Goal: Task Accomplishment & Management: Complete application form

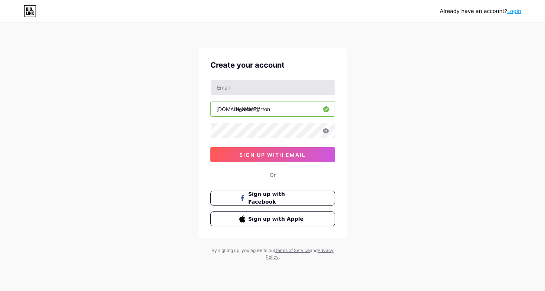
type input "[EMAIL_ADDRESS][DOMAIN_NAME]"
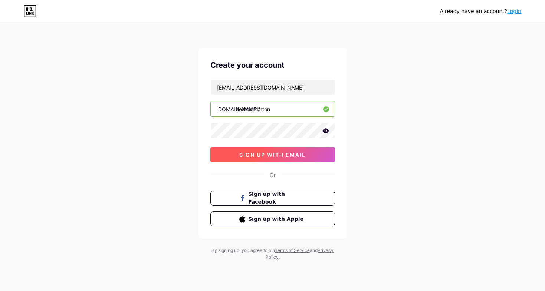
click at [287, 161] on button "sign up with email" at bounding box center [272, 154] width 125 height 15
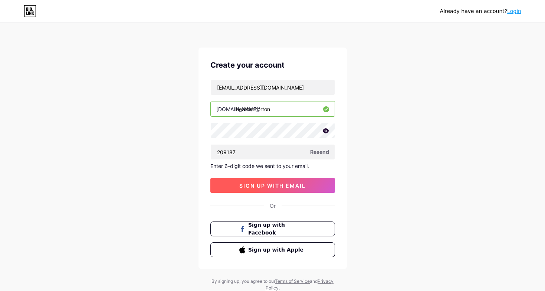
click at [264, 183] on span "sign up with email" at bounding box center [272, 185] width 66 height 6
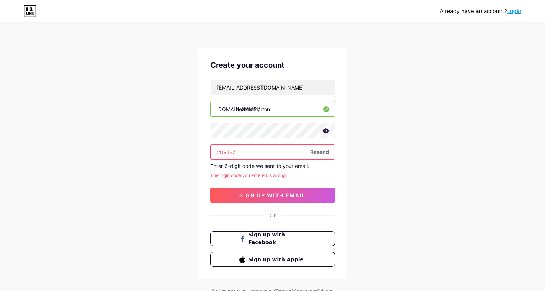
click at [246, 150] on input "209187" at bounding box center [273, 151] width 124 height 15
type input "2"
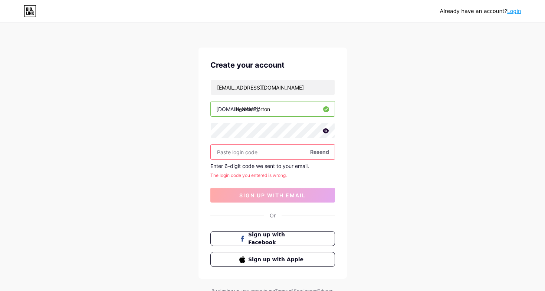
click at [318, 153] on span "Resend" at bounding box center [319, 152] width 19 height 8
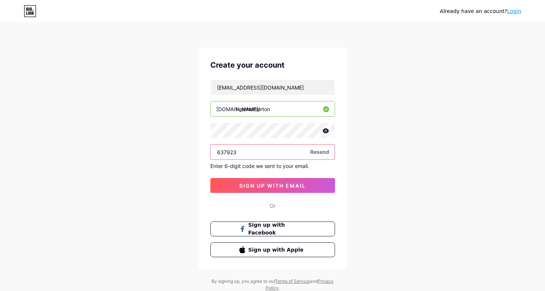
type input "637923"
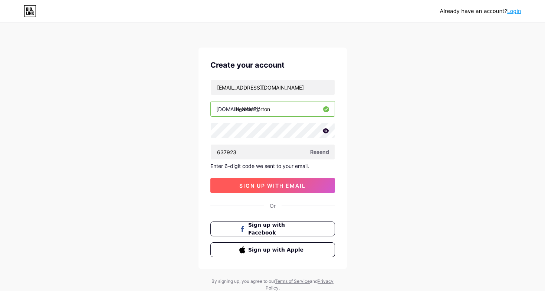
click at [287, 182] on span "sign up with email" at bounding box center [272, 185] width 66 height 6
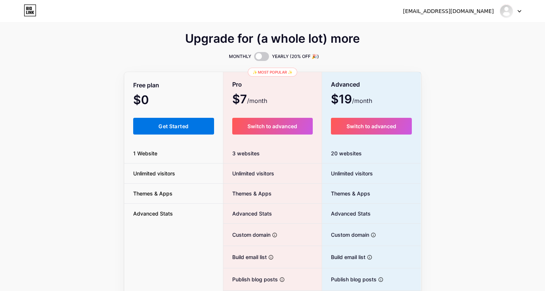
click at [185, 126] on span "Get Started" at bounding box center [174, 126] width 30 height 6
